Goal: Task Accomplishment & Management: Manage account settings

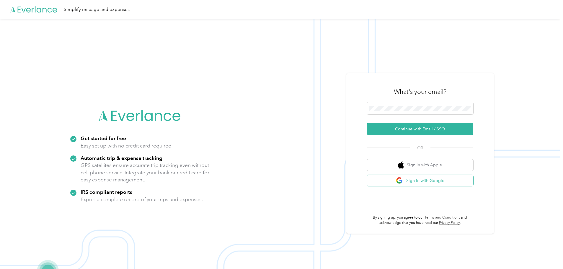
click at [435, 180] on button "Sign in with Google" at bounding box center [420, 181] width 106 height 12
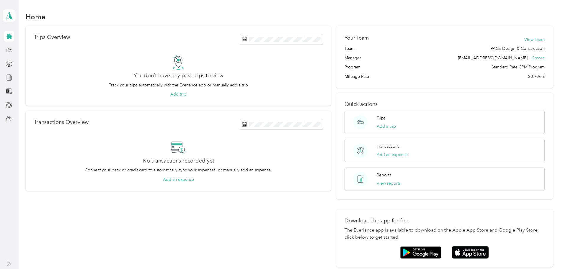
click at [10, 19] on icon at bounding box center [9, 16] width 9 height 8
click at [15, 48] on div "Team dashboard" at bounding box center [24, 48] width 32 height 6
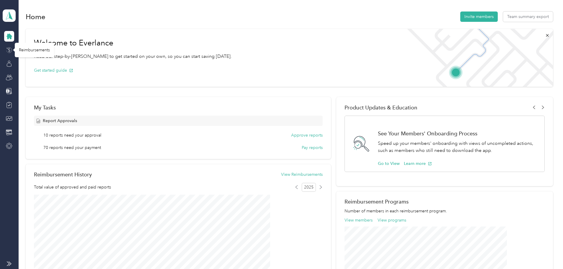
click at [8, 52] on icon at bounding box center [9, 50] width 6 height 6
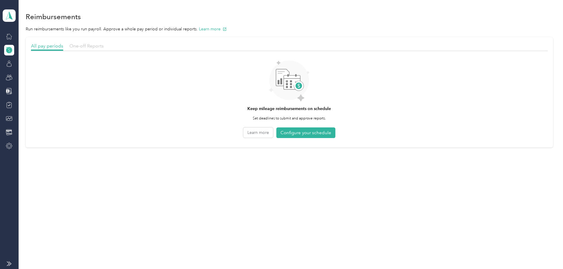
click at [104, 48] on span "One-off Reports" at bounding box center [86, 46] width 34 height 6
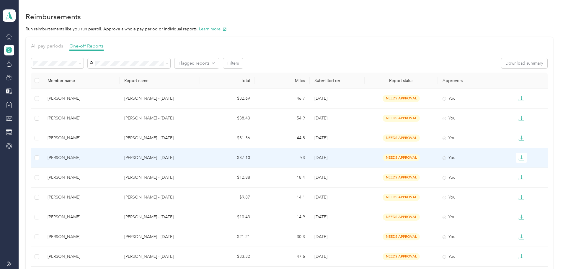
scroll to position [102, 0]
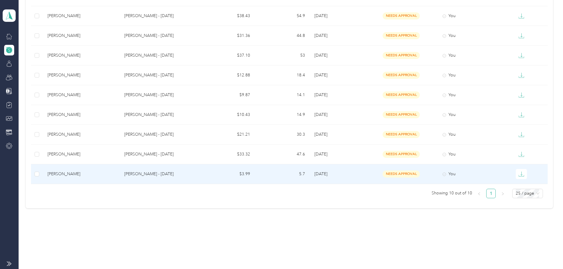
click at [196, 177] on p "[PERSON_NAME] - [DATE]" at bounding box center [159, 174] width 71 height 6
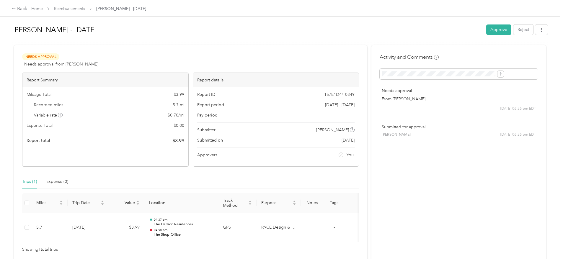
scroll to position [34, 0]
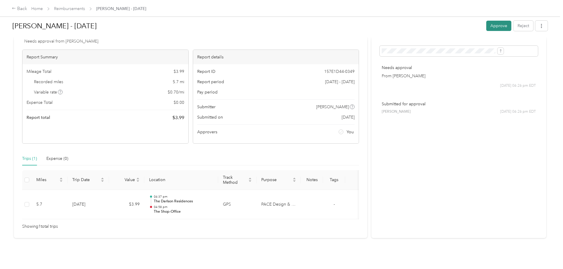
click at [486, 25] on button "Approve" at bounding box center [498, 26] width 25 height 10
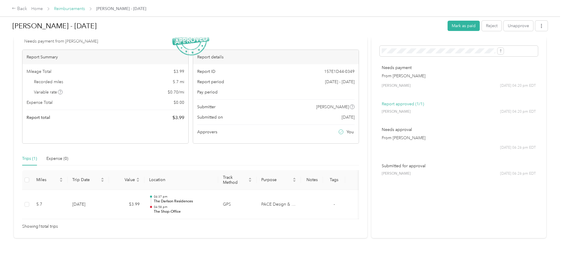
click at [85, 9] on link "Reimbursements" at bounding box center [69, 8] width 31 height 5
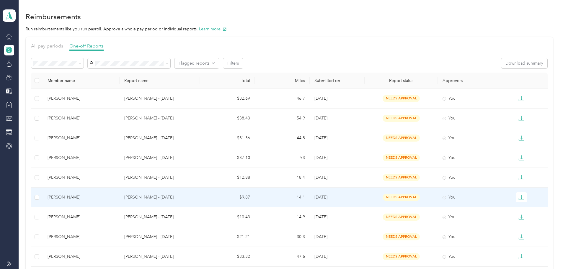
scroll to position [83, 0]
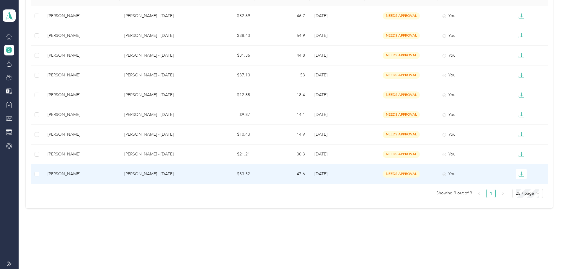
click at [169, 176] on p "[PERSON_NAME] - [DATE]" at bounding box center [159, 174] width 71 height 6
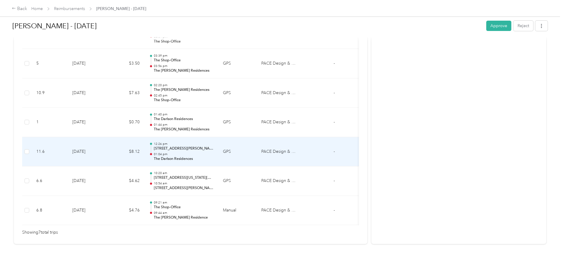
scroll to position [194, 0]
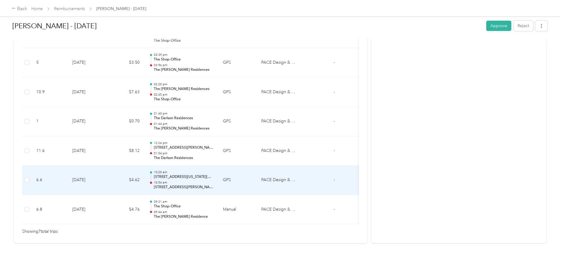
click at [214, 181] on p "10:54 am" at bounding box center [184, 183] width 60 height 4
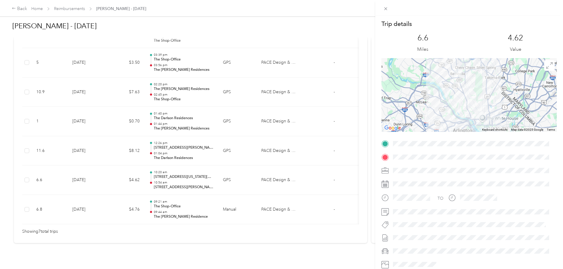
click at [253, 181] on div "Trip details This trip cannot be edited because it is either under review, appr…" at bounding box center [281, 134] width 563 height 269
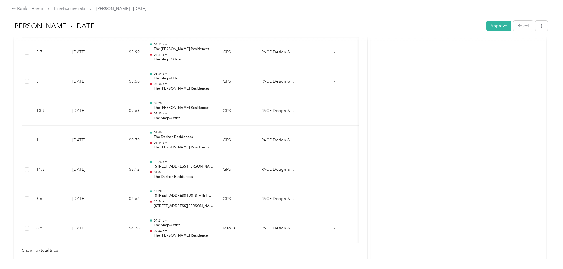
scroll to position [211, 0]
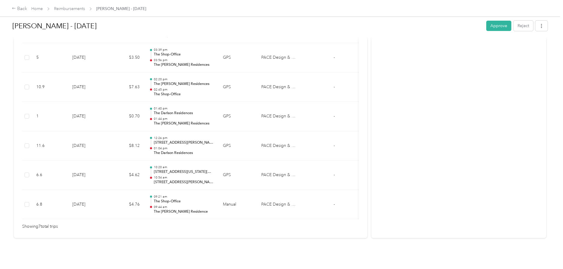
click at [209, 230] on div "Needs Approval Needs approval from [PERSON_NAME] View activity & comments Repor…" at bounding box center [191, 42] width 354 height 393
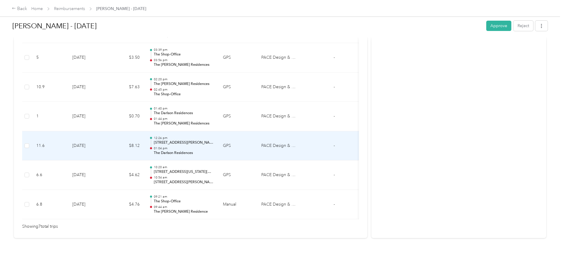
scroll to position [228, 0]
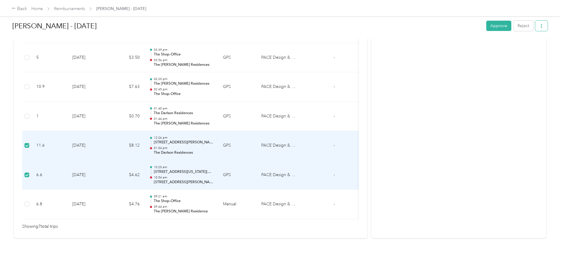
click at [540, 27] on icon "button" at bounding box center [542, 26] width 4 height 4
click at [409, 145] on div "Activity and Comments Needs approval From [PERSON_NAME] [DATE] 06:27 pm EDT Sub…" at bounding box center [459, 33] width 175 height 410
click at [338, 228] on div "Needs Approval Needs approval from [PERSON_NAME] View activity & comments Repor…" at bounding box center [191, 33] width 354 height 410
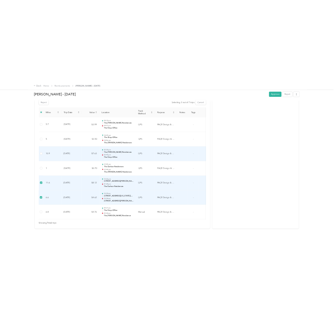
scroll to position [158, 0]
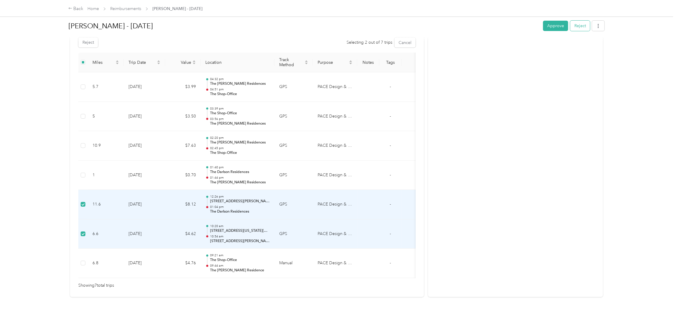
click at [563, 21] on button "Reject" at bounding box center [580, 26] width 20 height 10
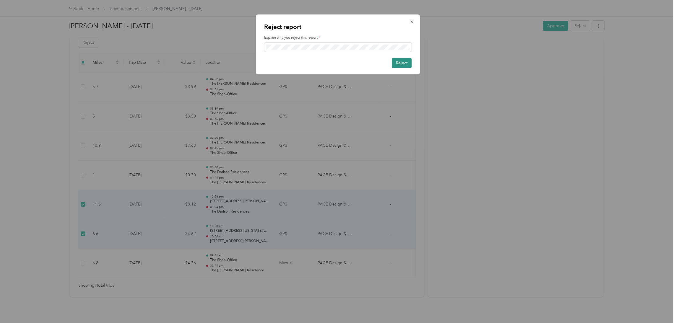
click at [402, 64] on button "Reject" at bounding box center [402, 63] width 20 height 10
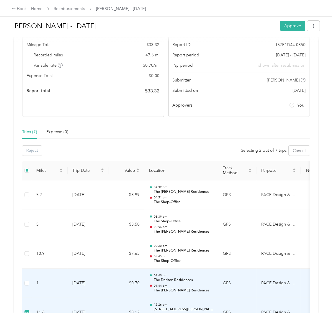
scroll to position [49, 0]
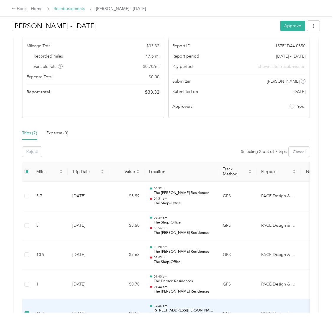
click at [76, 10] on link "Reimbursements" at bounding box center [69, 8] width 31 height 5
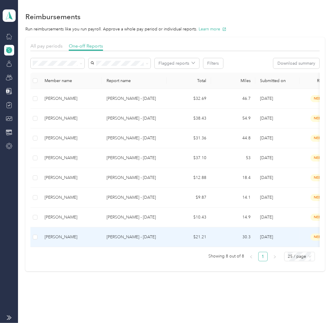
click at [111, 229] on td "[PERSON_NAME] - [DATE]" at bounding box center [134, 237] width 65 height 20
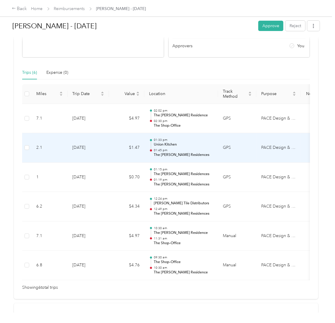
scroll to position [108, 0]
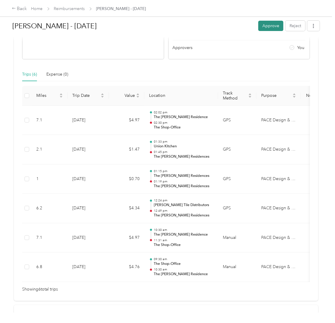
click at [267, 25] on button "Approve" at bounding box center [270, 26] width 25 height 10
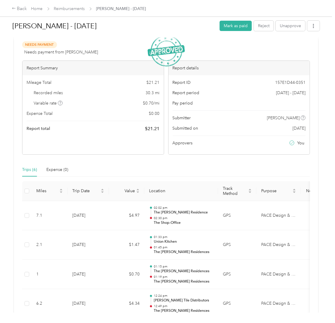
scroll to position [0, 0]
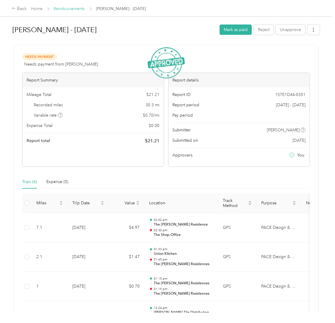
click at [79, 9] on link "Reimbursements" at bounding box center [69, 8] width 31 height 5
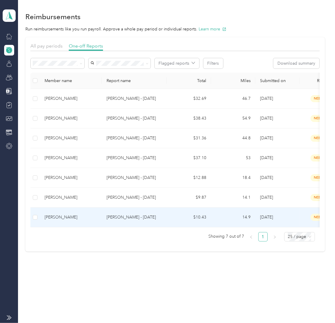
click at [131, 218] on p "[PERSON_NAME] - [DATE]" at bounding box center [135, 217] width 56 height 6
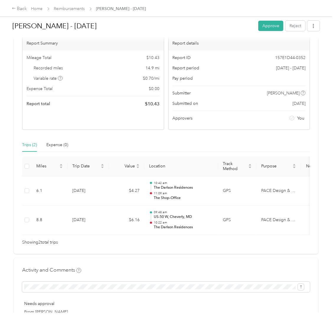
scroll to position [43, 0]
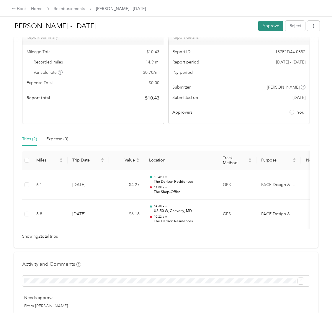
click at [261, 27] on button "Approve" at bounding box center [270, 26] width 25 height 10
click at [77, 11] on link "Reimbursements" at bounding box center [69, 8] width 31 height 5
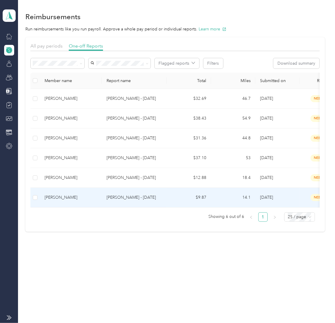
click at [158, 199] on p "[PERSON_NAME] - [DATE]" at bounding box center [135, 197] width 56 height 6
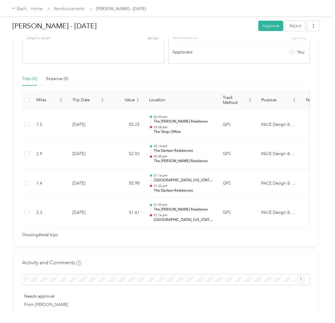
scroll to position [104, 0]
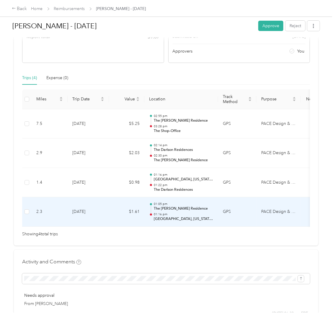
click at [159, 220] on p "[GEOGRAPHIC_DATA], [US_STATE], [US_STATE], [US_STATE], 20565, [GEOGRAPHIC_DATA]" at bounding box center [184, 219] width 60 height 5
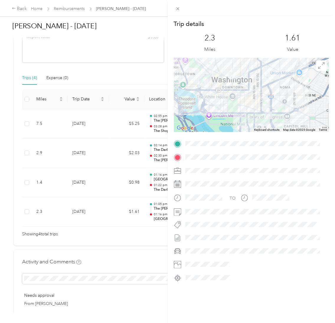
click at [146, 257] on div "Trip details This trip cannot be edited because it is either under review, appr…" at bounding box center [167, 161] width 335 height 323
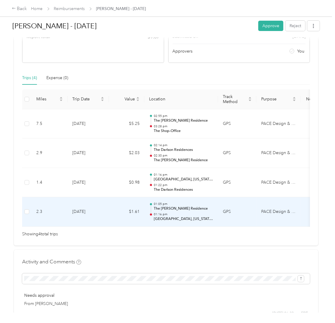
click at [157, 208] on p "The [PERSON_NAME] Residence" at bounding box center [184, 208] width 60 height 5
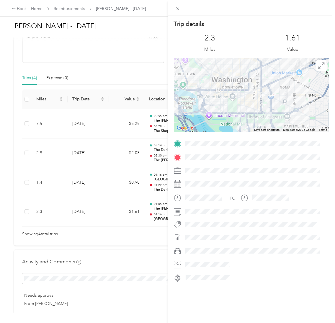
click at [134, 232] on div "Trip details This trip cannot be edited because it is either under review, appr…" at bounding box center [167, 161] width 335 height 323
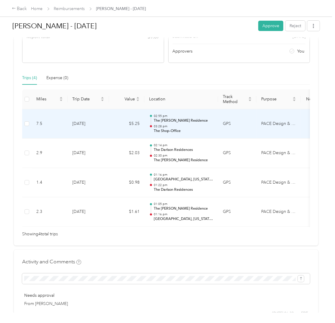
click at [167, 120] on p "The [PERSON_NAME] Residence" at bounding box center [184, 120] width 60 height 5
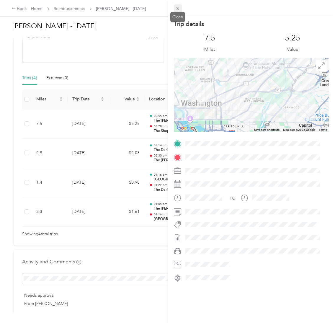
click at [178, 6] on span at bounding box center [178, 8] width 8 height 8
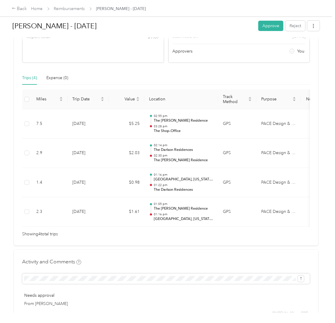
click at [268, 20] on div "[PERSON_NAME] - [DATE] Approve Reject" at bounding box center [165, 26] width 307 height 17
click at [267, 27] on button "Approve" at bounding box center [270, 26] width 25 height 10
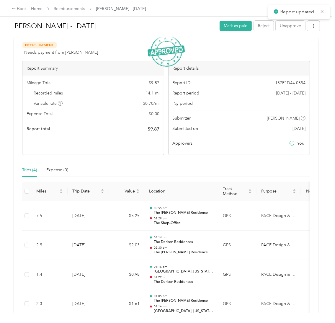
scroll to position [0, 0]
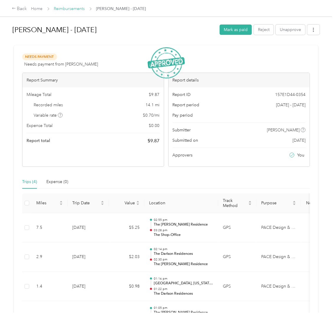
click at [77, 8] on link "Reimbursements" at bounding box center [69, 8] width 31 height 5
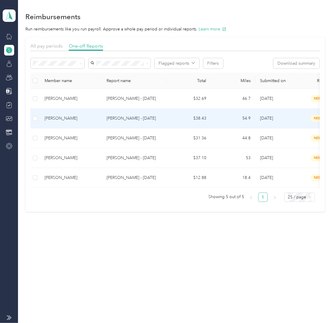
drag, startPoint x: 157, startPoint y: 119, endPoint x: 152, endPoint y: 119, distance: 5.3
click at [152, 119] on p "[PERSON_NAME] - [DATE]" at bounding box center [135, 118] width 56 height 6
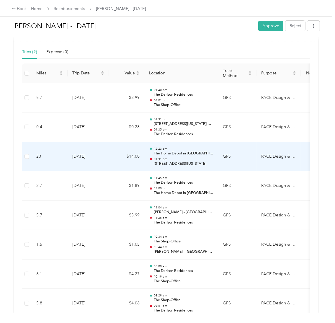
scroll to position [144, 0]
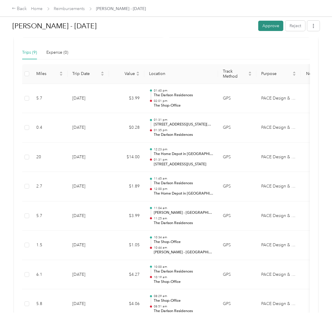
click at [262, 31] on button "Approve" at bounding box center [270, 26] width 25 height 10
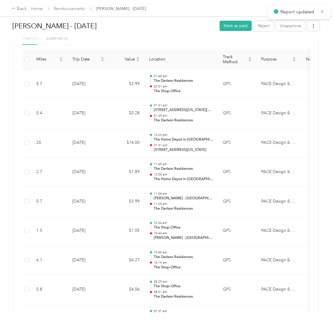
scroll to position [129, 0]
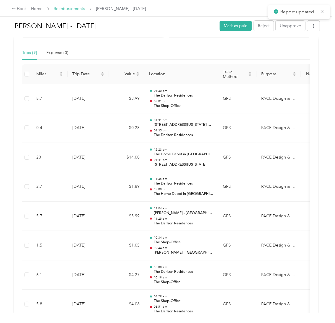
click at [71, 11] on link "Reimbursements" at bounding box center [69, 8] width 31 height 5
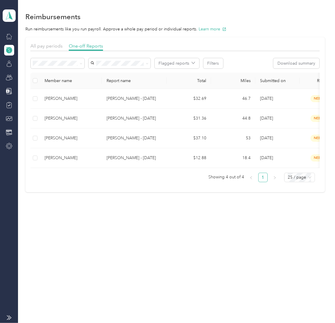
click at [110, 224] on div "Reimbursements Run reimbursements like you run payroll. Approve a whole pay per…" at bounding box center [175, 112] width 314 height 224
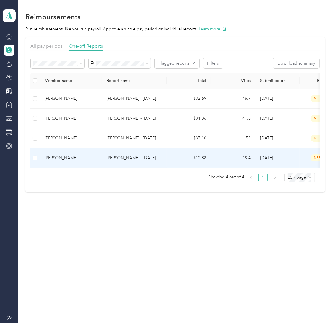
click at [145, 152] on td "[PERSON_NAME] - [DATE]" at bounding box center [134, 158] width 65 height 20
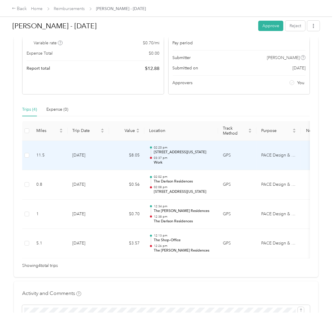
scroll to position [73, 0]
click at [188, 146] on p "02:20 pm" at bounding box center [184, 147] width 60 height 4
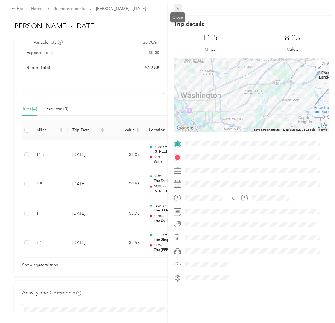
click at [176, 8] on icon at bounding box center [177, 8] width 5 height 5
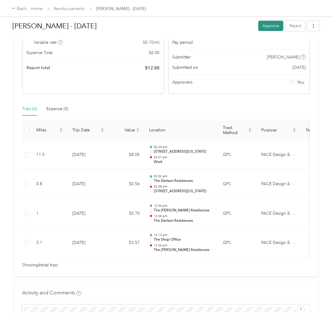
click at [258, 28] on button "Approve" at bounding box center [270, 26] width 25 height 10
click at [79, 8] on link "Reimbursements" at bounding box center [69, 8] width 31 height 5
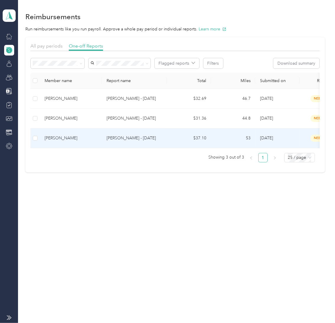
click at [144, 142] on td "[PERSON_NAME] - [DATE]" at bounding box center [134, 138] width 65 height 20
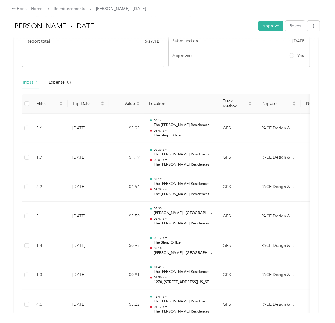
scroll to position [25, 0]
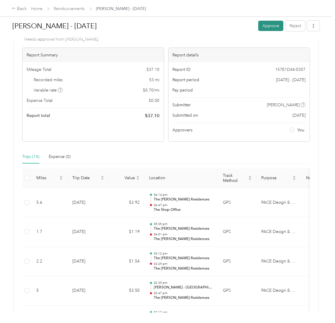
click at [260, 27] on button "Approve" at bounding box center [270, 26] width 25 height 10
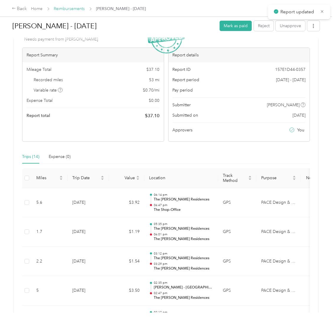
click at [74, 9] on link "Reimbursements" at bounding box center [69, 8] width 31 height 5
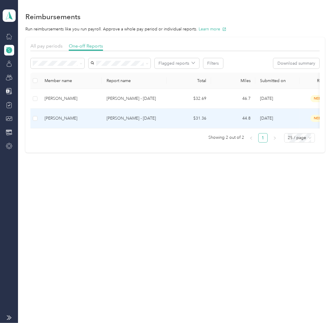
click at [139, 116] on p "[PERSON_NAME] - [DATE]" at bounding box center [135, 118] width 56 height 6
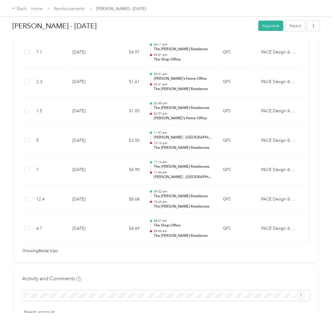
scroll to position [209, 0]
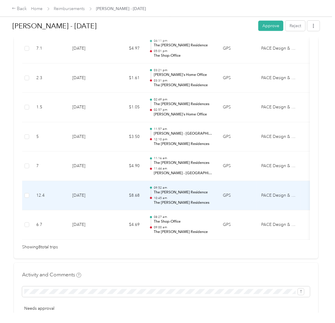
click at [129, 196] on td "$8.68" at bounding box center [126, 196] width 35 height 30
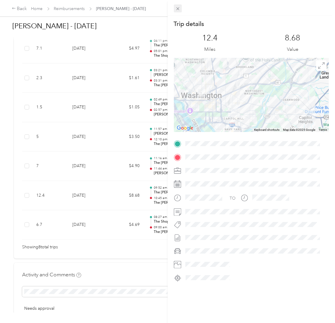
click at [176, 9] on icon at bounding box center [177, 8] width 5 height 5
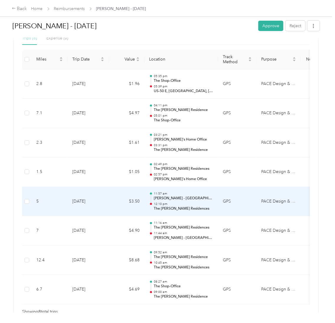
scroll to position [144, 0]
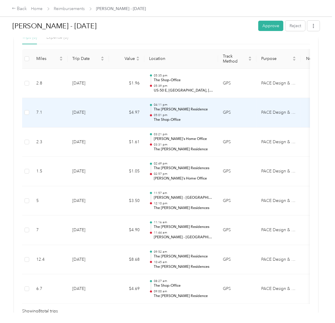
click at [132, 112] on td "$4.97" at bounding box center [126, 113] width 35 height 30
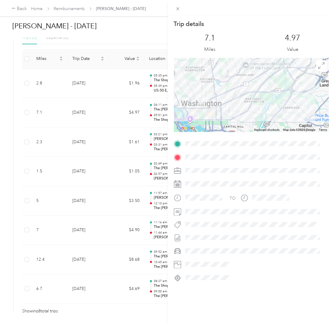
click at [178, 15] on div at bounding box center [252, 8] width 168 height 16
click at [179, 10] on icon at bounding box center [177, 8] width 5 height 5
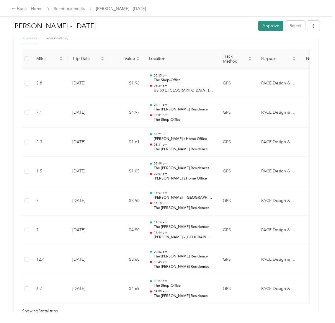
click at [279, 30] on button "Approve" at bounding box center [270, 26] width 25 height 10
click at [82, 6] on link "Reimbursements" at bounding box center [69, 8] width 31 height 5
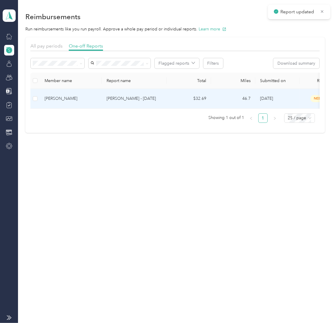
click at [139, 99] on p "[PERSON_NAME] - [DATE]" at bounding box center [135, 98] width 56 height 6
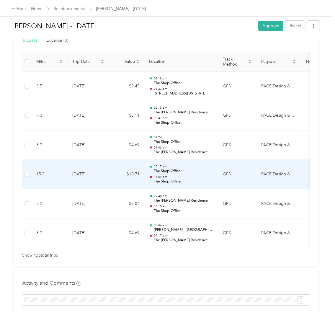
scroll to position [157, 0]
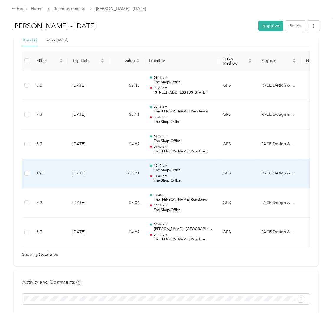
click at [182, 176] on p "11:09 am" at bounding box center [184, 176] width 60 height 4
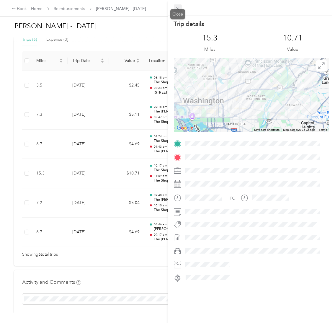
click at [177, 7] on icon at bounding box center [177, 8] width 5 height 5
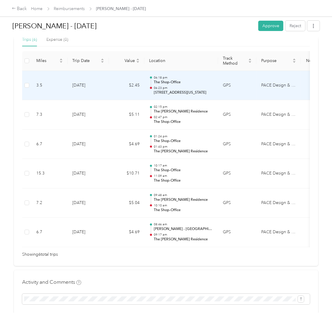
click at [192, 91] on p "[STREET_ADDRESS][US_STATE]" at bounding box center [184, 92] width 60 height 5
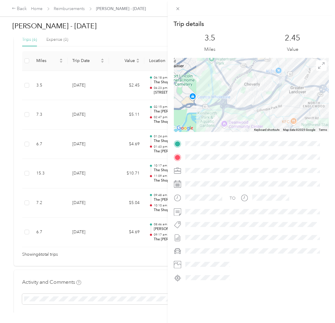
click at [184, 158] on span at bounding box center [256, 156] width 146 height 9
click at [178, 9] on icon at bounding box center [177, 8] width 3 height 3
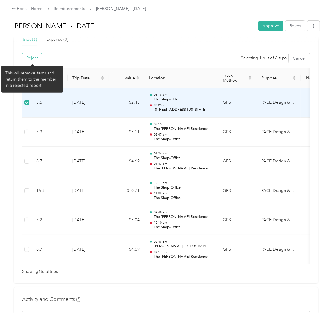
click at [29, 59] on button "Reject" at bounding box center [32, 58] width 20 height 10
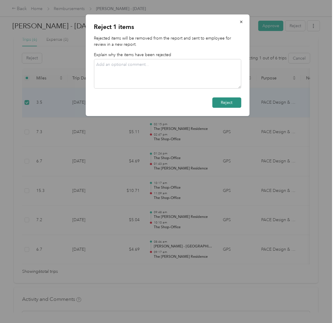
click at [224, 105] on button "Reject" at bounding box center [226, 102] width 29 height 10
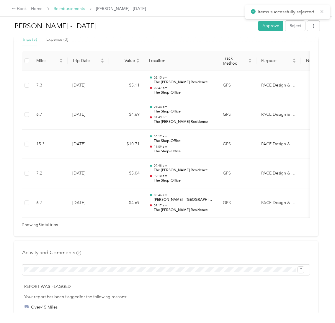
click at [76, 6] on link "Reimbursements" at bounding box center [69, 8] width 31 height 5
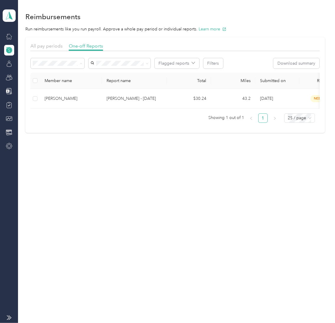
click at [157, 157] on div "Reimbursements Run reimbursements like you run payroll. Approve a whole pay per…" at bounding box center [175, 82] width 314 height 165
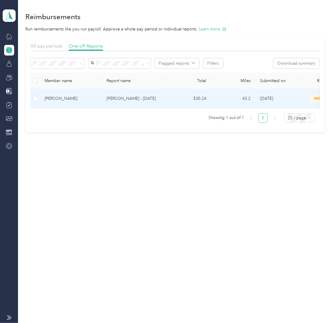
click at [82, 97] on div "[PERSON_NAME]" at bounding box center [71, 98] width 53 height 6
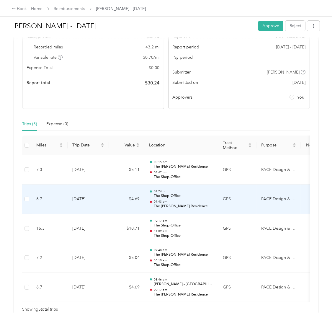
scroll to position [73, 0]
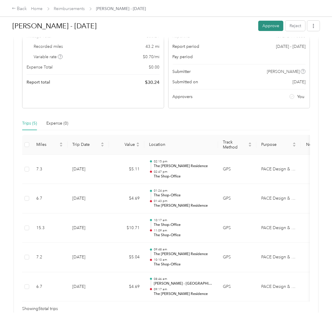
click at [264, 25] on button "Approve" at bounding box center [270, 26] width 25 height 10
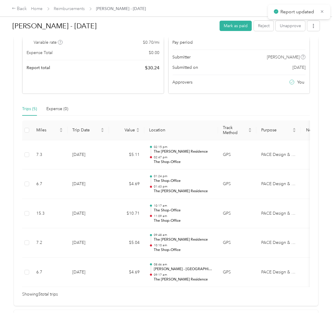
scroll to position [58, 0]
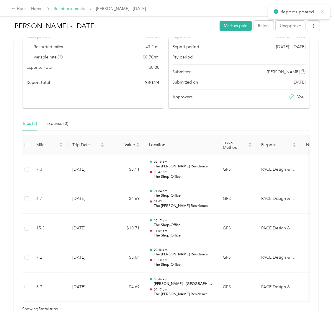
click at [74, 7] on link "Reimbursements" at bounding box center [69, 8] width 31 height 5
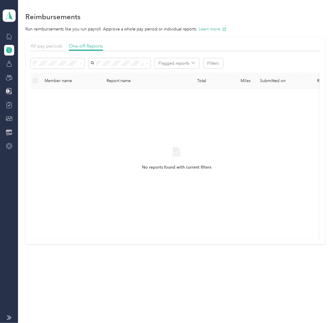
click at [70, 71] on div "Flagged reports Filters" at bounding box center [174, 65] width 289 height 14
click at [76, 66] on span at bounding box center [57, 63] width 53 height 10
click at [57, 115] on div "Rejected" at bounding box center [57, 113] width 45 height 6
click at [114, 163] on div at bounding box center [176, 164] width 283 height 141
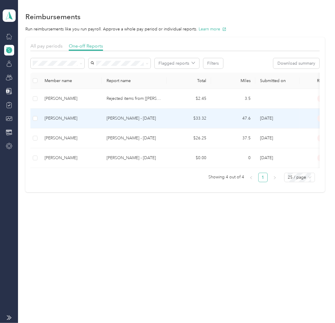
click at [74, 118] on div "[PERSON_NAME]" at bounding box center [71, 118] width 53 height 6
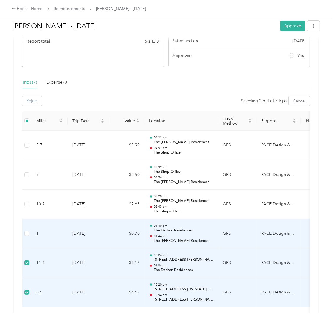
scroll to position [99, 0]
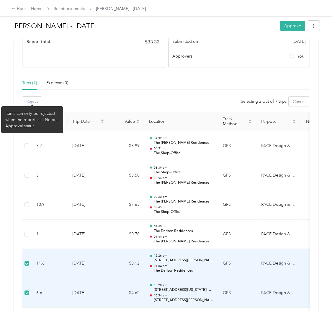
click at [35, 100] on div "Reject" at bounding box center [32, 102] width 20 height 10
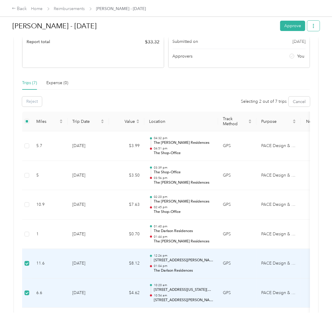
click at [312, 25] on button "button" at bounding box center [313, 26] width 12 height 10
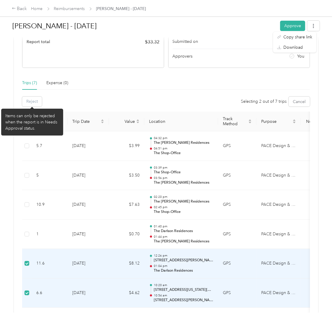
click at [35, 99] on div "Reject" at bounding box center [32, 102] width 20 height 10
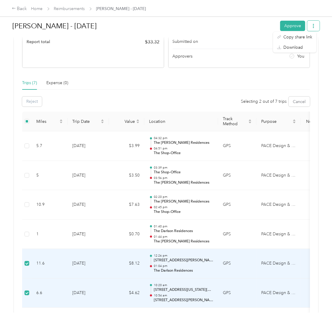
click at [312, 27] on icon "button" at bounding box center [314, 26] width 4 height 4
click at [322, 86] on div "[PERSON_NAME] - [DATE] Approve Rejected Awaiting on resubmission View activity …" at bounding box center [166, 156] width 332 height 313
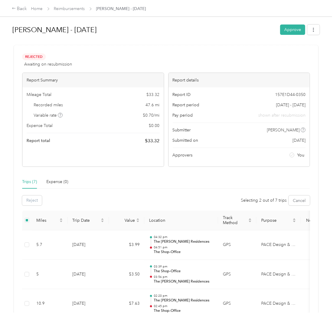
click at [32, 56] on span "Rejected" at bounding box center [34, 56] width 24 height 7
click at [295, 201] on button "Cancel" at bounding box center [299, 201] width 21 height 10
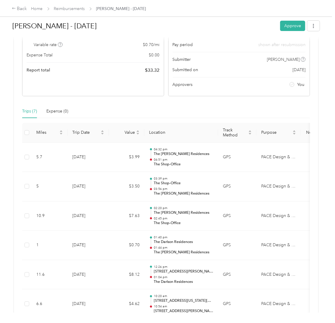
scroll to position [71, 0]
